Goal: Task Accomplishment & Management: Complete application form

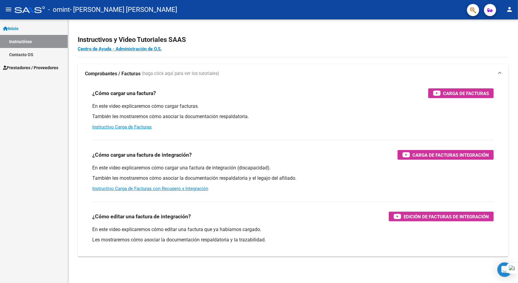
click at [35, 65] on span "Prestadores / Proveedores" at bounding box center [30, 67] width 55 height 7
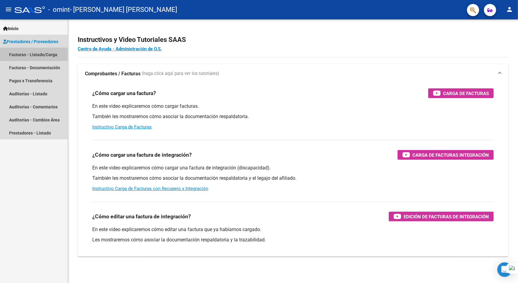
click at [19, 56] on link "Facturas - Listado/Carga" at bounding box center [34, 54] width 68 height 13
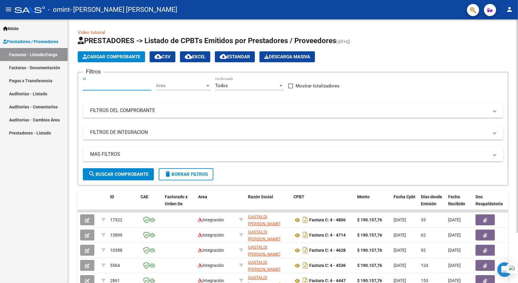
click at [101, 87] on input "Id" at bounding box center [117, 85] width 69 height 5
click at [106, 53] on button "Cargar Comprobante" at bounding box center [111, 56] width 67 height 11
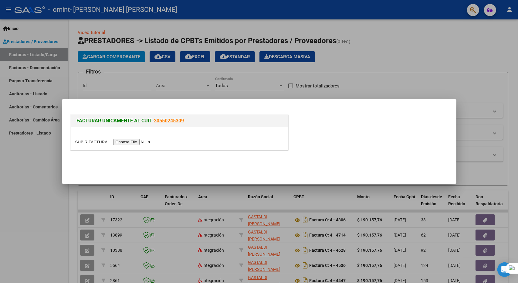
click at [134, 141] on input "file" at bounding box center [113, 142] width 77 height 6
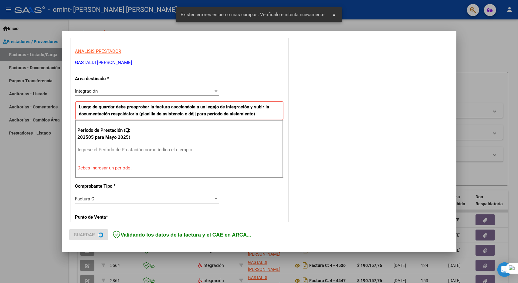
scroll to position [107, 0]
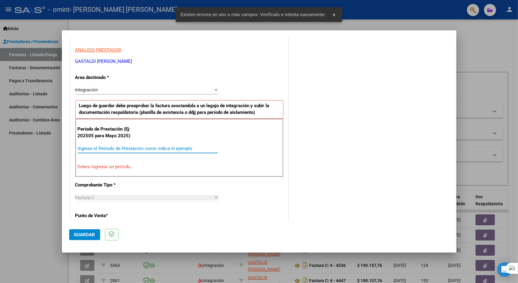
click at [125, 148] on input "Ingrese el Período de Prestación como indica el ejemplo" at bounding box center [148, 148] width 140 height 5
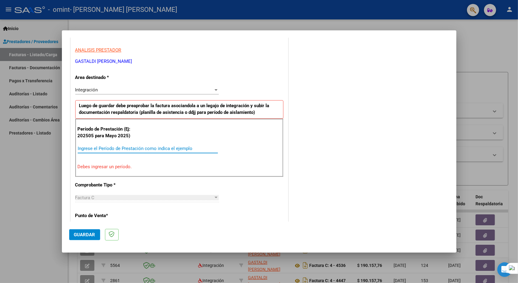
type input "2"
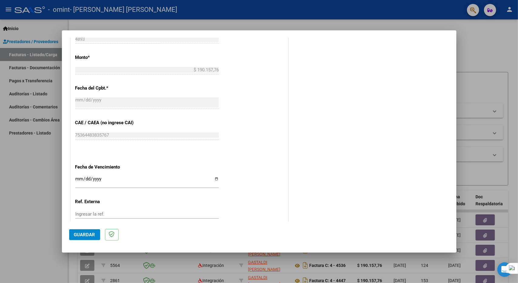
scroll to position [350, 0]
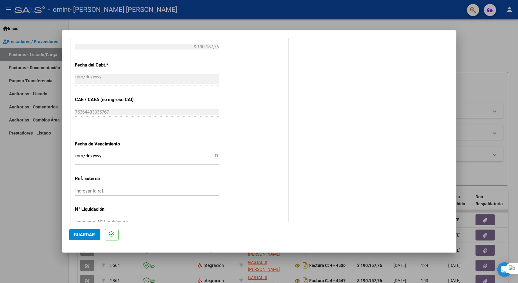
type input "082025"
click at [215, 154] on input "Ingresar la fecha" at bounding box center [147, 158] width 144 height 10
type input "[DATE]"
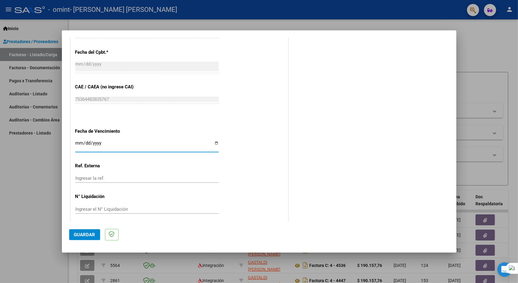
scroll to position [365, 0]
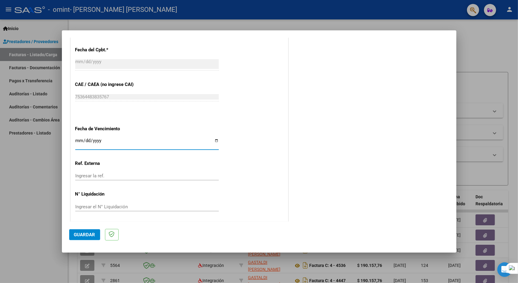
click at [78, 233] on span "Guardar" at bounding box center [84, 234] width 21 height 5
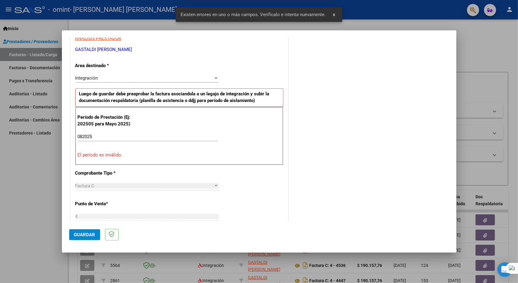
scroll to position [118, 0]
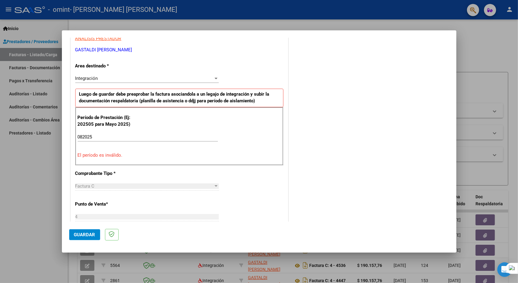
click at [98, 134] on input "082025" at bounding box center [148, 136] width 140 height 5
type input "0"
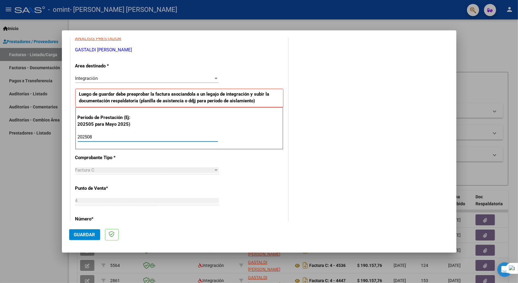
type input "202508"
click at [86, 233] on span "Guardar" at bounding box center [84, 234] width 21 height 5
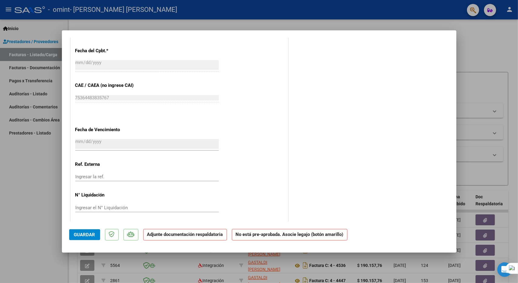
scroll to position [342, 0]
click at [83, 233] on span "Guardar" at bounding box center [84, 234] width 21 height 5
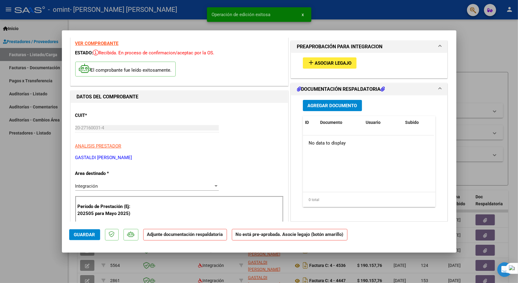
scroll to position [0, 0]
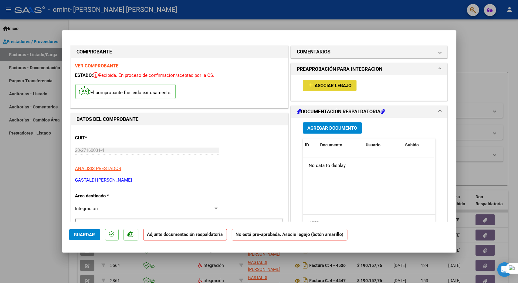
click at [329, 85] on span "Asociar Legajo" at bounding box center [333, 85] width 37 height 5
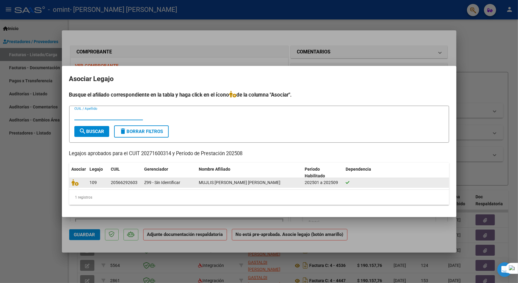
click at [85, 183] on div at bounding box center [78, 182] width 13 height 7
click at [104, 184] on div "109" at bounding box center [98, 182] width 16 height 7
click at [334, 185] on div "202501 a 202509" at bounding box center [323, 182] width 36 height 7
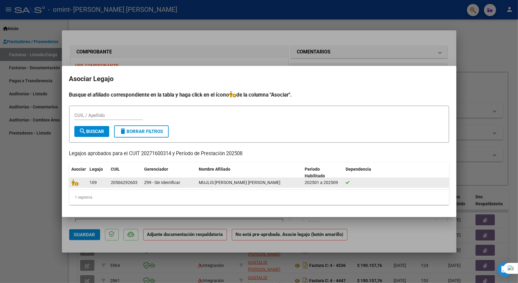
click at [334, 185] on div "202501 a 202509" at bounding box center [323, 182] width 36 height 7
click at [74, 183] on icon at bounding box center [75, 182] width 7 height 7
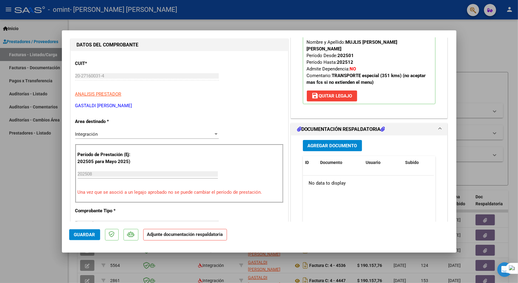
scroll to position [91, 0]
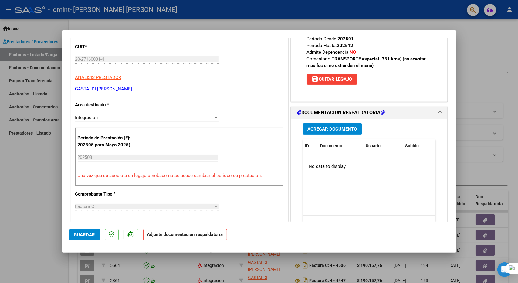
click at [322, 126] on span "Agregar Documento" at bounding box center [332, 128] width 49 height 5
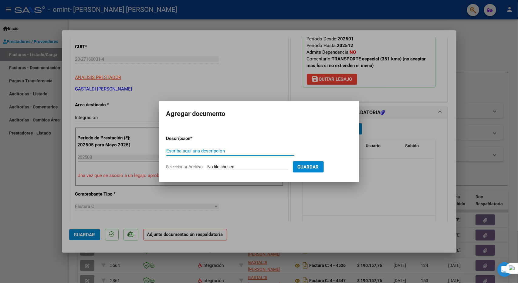
click at [233, 151] on input "Escriba aquí una descripcion" at bounding box center [230, 150] width 128 height 5
type input "asistencia"
click at [236, 167] on input "Seleccionar Archivo" at bounding box center [248, 167] width 80 height 6
type input "C:\fakepath\[PERSON_NAME] (4).pdf"
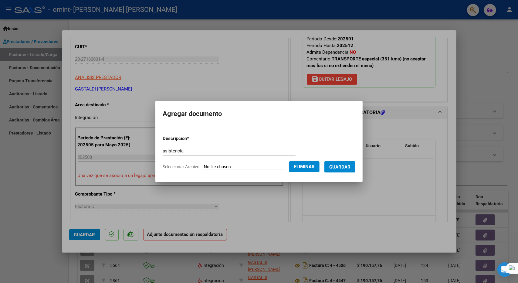
click at [346, 165] on span "Guardar" at bounding box center [339, 166] width 21 height 5
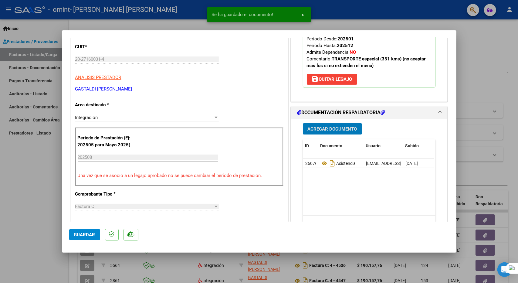
click at [78, 233] on span "Guardar" at bounding box center [84, 234] width 21 height 5
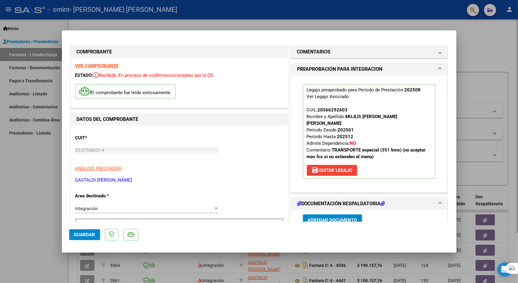
click at [138, 28] on div at bounding box center [259, 141] width 518 height 283
type input "$ 0,00"
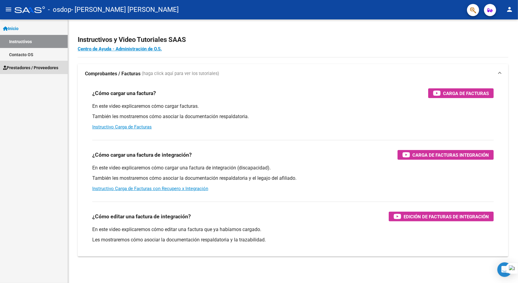
click at [24, 69] on span "Prestadores / Proveedores" at bounding box center [30, 67] width 55 height 7
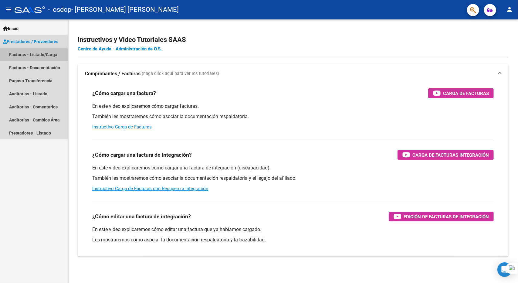
click at [34, 56] on link "Facturas - Listado/Carga" at bounding box center [34, 54] width 68 height 13
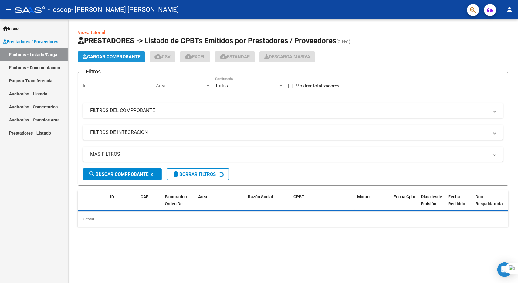
click at [117, 56] on span "Cargar Comprobante" at bounding box center [112, 56] width 58 height 5
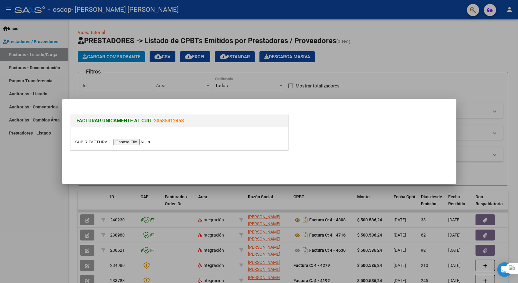
click at [136, 142] on input "file" at bounding box center [113, 142] width 77 height 6
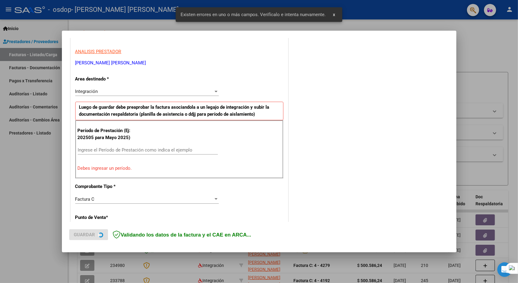
scroll to position [107, 0]
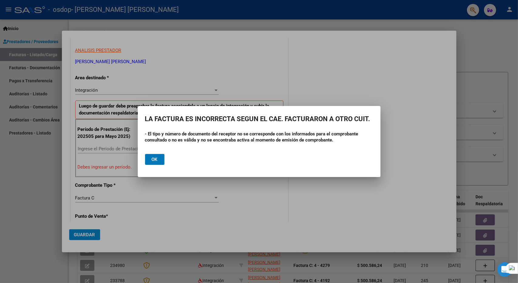
click at [159, 158] on button "Ok" at bounding box center [154, 159] width 19 height 11
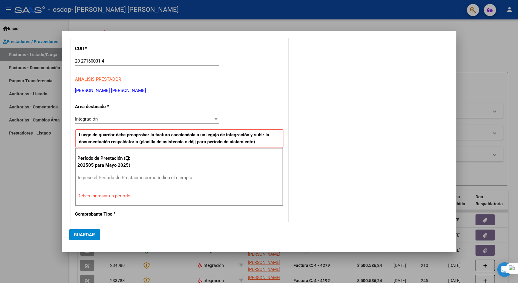
scroll to position [76, 0]
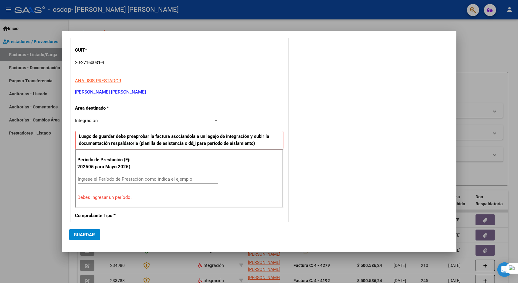
click at [100, 176] on input "Ingrese el Período de Prestación como indica el ejemplo" at bounding box center [148, 178] width 140 height 5
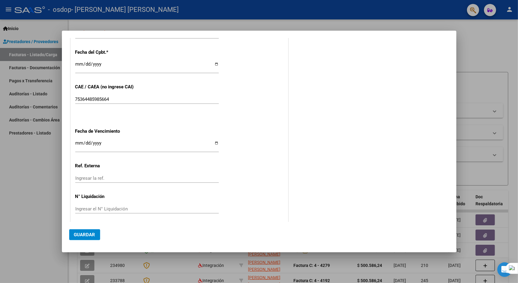
scroll to position [349, 0]
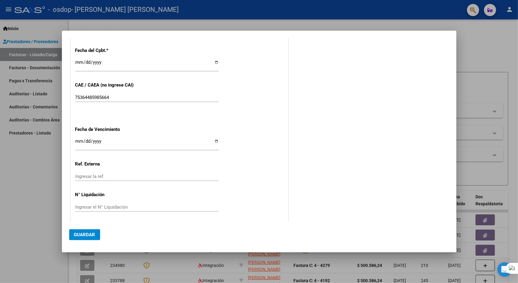
type input "202508"
click at [215, 141] on input "Ingresar la fecha" at bounding box center [147, 144] width 144 height 10
type input "[DATE]"
click at [87, 232] on span "Guardar" at bounding box center [84, 234] width 21 height 5
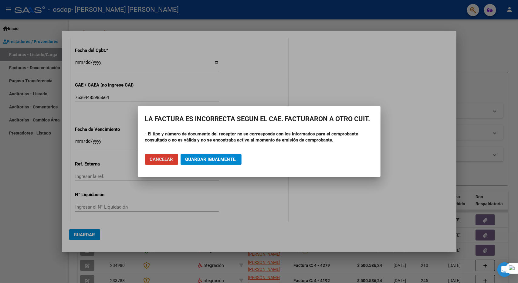
click at [174, 160] on button "Cancelar" at bounding box center [161, 159] width 33 height 11
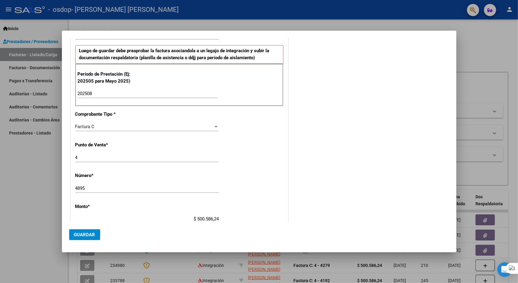
scroll to position [0, 0]
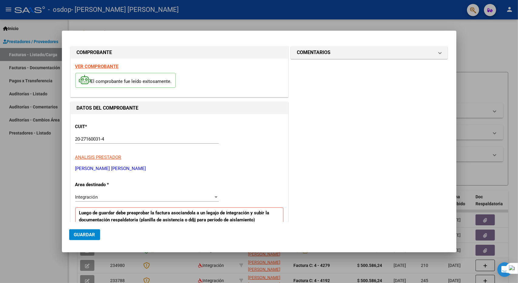
click at [50, 24] on div at bounding box center [259, 141] width 518 height 283
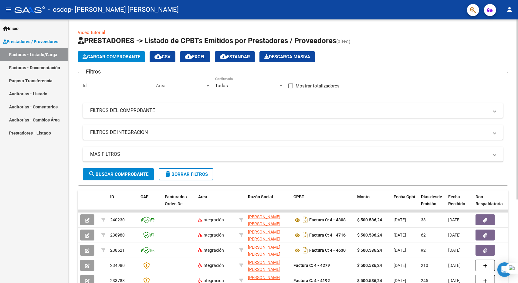
click at [108, 56] on span "Cargar Comprobante" at bounding box center [112, 56] width 58 height 5
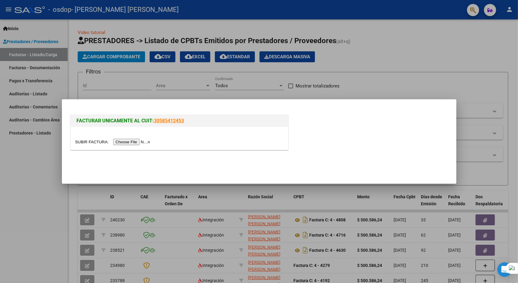
click at [126, 142] on input "file" at bounding box center [113, 142] width 77 height 6
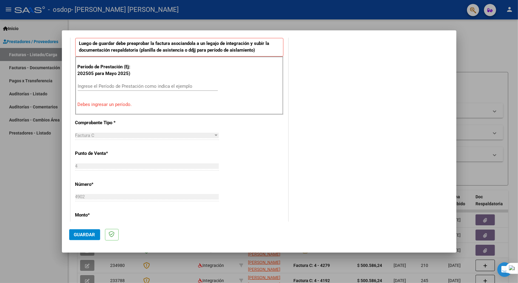
scroll to position [167, 0]
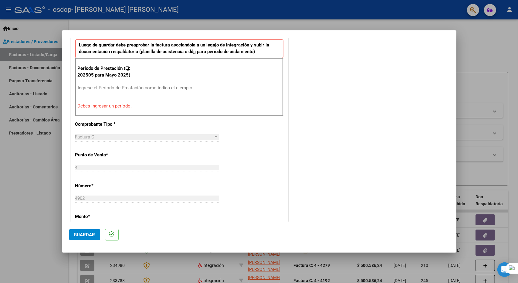
click at [113, 83] on div "Ingrese el Período de Prestación como indica el ejemplo" at bounding box center [148, 87] width 140 height 9
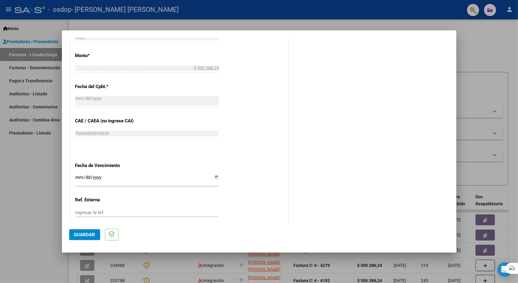
scroll to position [349, 0]
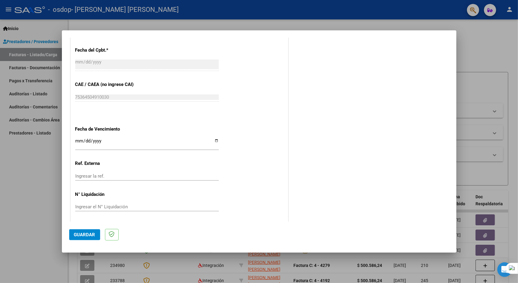
type input "202508"
click at [214, 139] on input "Ingresar la fecha" at bounding box center [147, 143] width 144 height 10
type input "[DATE]"
click at [80, 235] on span "Guardar" at bounding box center [84, 234] width 21 height 5
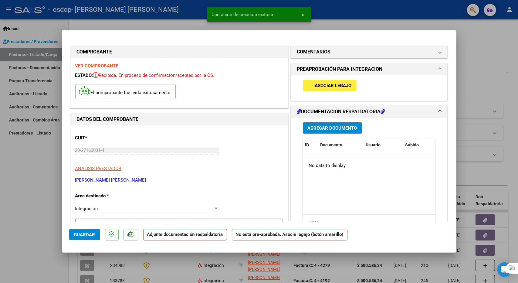
click at [326, 84] on span "Asociar Legajo" at bounding box center [333, 85] width 37 height 5
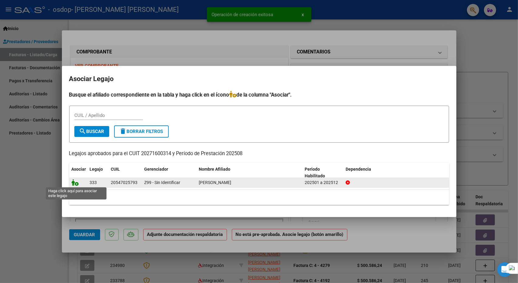
click at [74, 185] on icon at bounding box center [75, 182] width 7 height 7
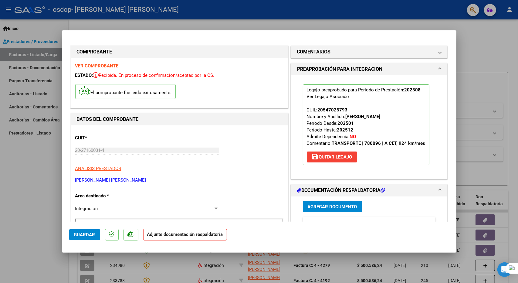
click at [326, 205] on span "Agregar Documento" at bounding box center [332, 206] width 49 height 5
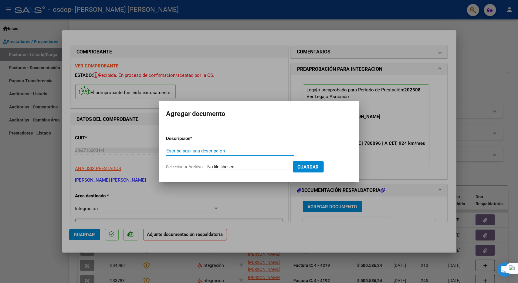
click at [209, 149] on input "Escriba aquí una descripcion" at bounding box center [230, 150] width 128 height 5
type input "asistencia"
click at [273, 167] on input "Seleccionar Archivo" at bounding box center [248, 167] width 80 height 6
type input "C:\fakepath\rivas maximo (12).pdf"
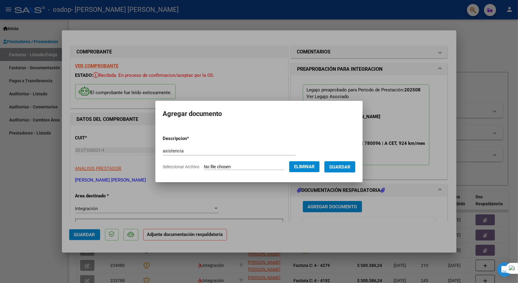
click at [345, 166] on span "Guardar" at bounding box center [339, 166] width 21 height 5
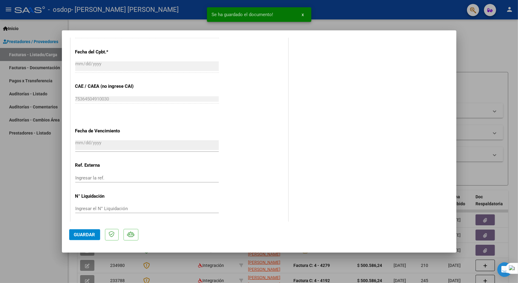
scroll to position [358, 0]
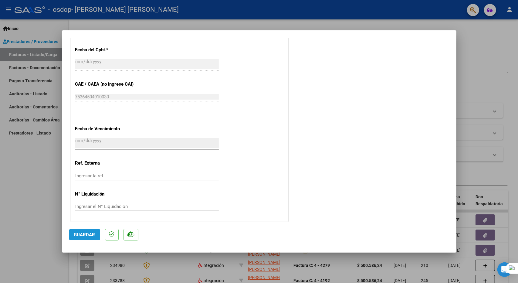
click at [87, 234] on span "Guardar" at bounding box center [84, 234] width 21 height 5
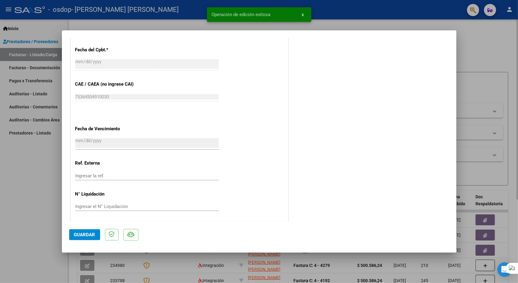
click at [379, 24] on div at bounding box center [259, 141] width 518 height 283
type input "$ 0,00"
